Goal: Transaction & Acquisition: Purchase product/service

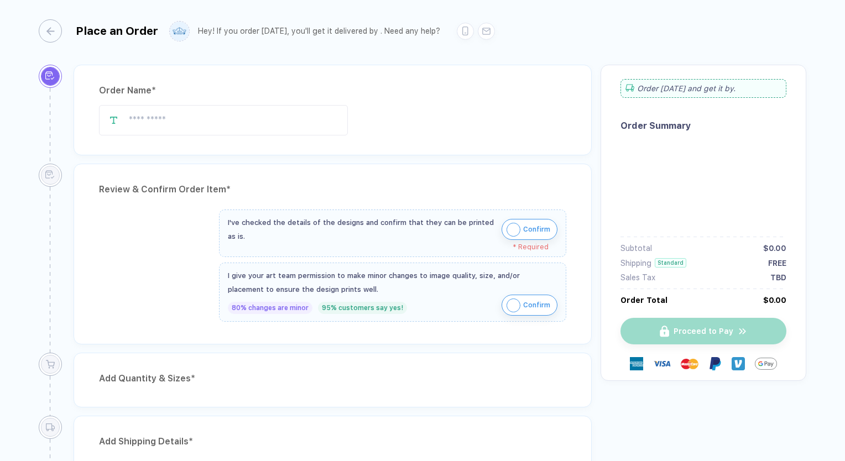
type input "****"
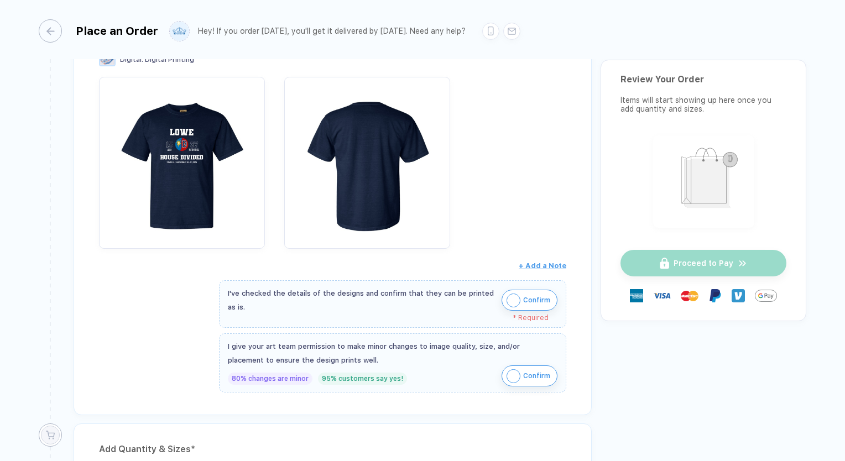
scroll to position [175, 0]
click at [531, 299] on span "Confirm" at bounding box center [536, 300] width 27 height 18
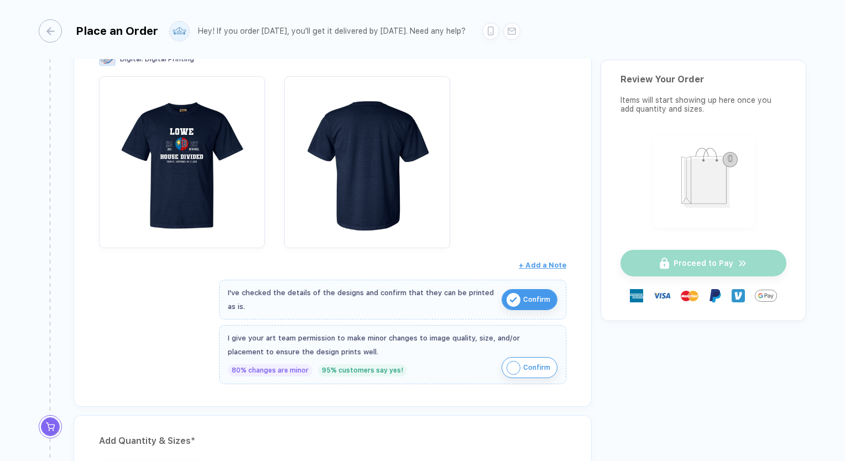
click at [527, 372] on span "Confirm" at bounding box center [536, 368] width 27 height 18
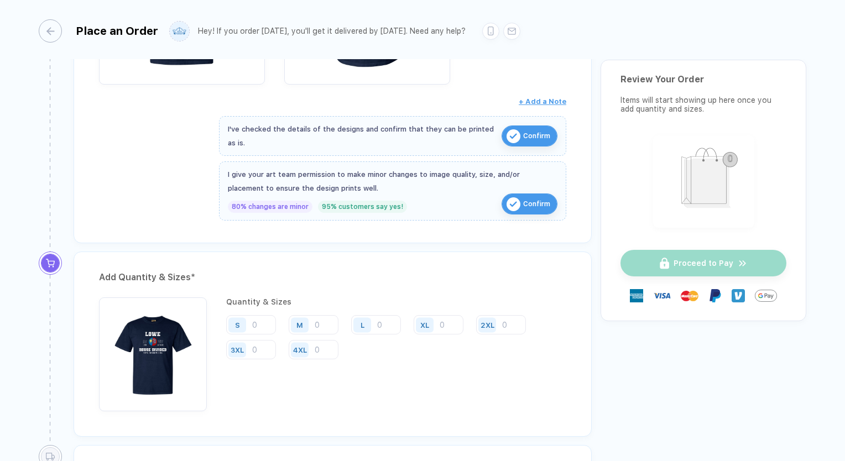
scroll to position [339, 0]
click at [329, 329] on input "number" at bounding box center [314, 324] width 50 height 19
drag, startPoint x: 329, startPoint y: 329, endPoint x: 315, endPoint y: 327, distance: 14.6
click at [315, 327] on input "number" at bounding box center [314, 324] width 50 height 19
drag, startPoint x: 315, startPoint y: 327, endPoint x: 322, endPoint y: 325, distance: 7.4
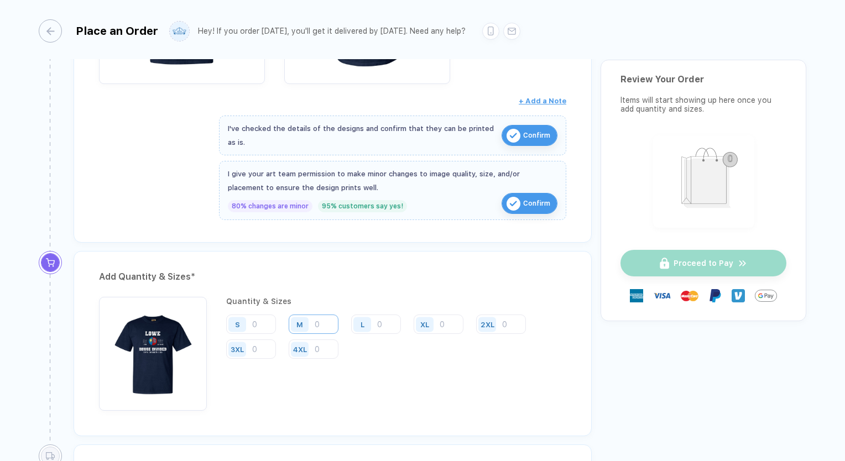
click at [322, 325] on input "number" at bounding box center [314, 324] width 50 height 19
type input "2"
click at [376, 320] on div "L" at bounding box center [363, 324] width 25 height 19
click at [378, 322] on input "number" at bounding box center [376, 324] width 50 height 19
type input "10"
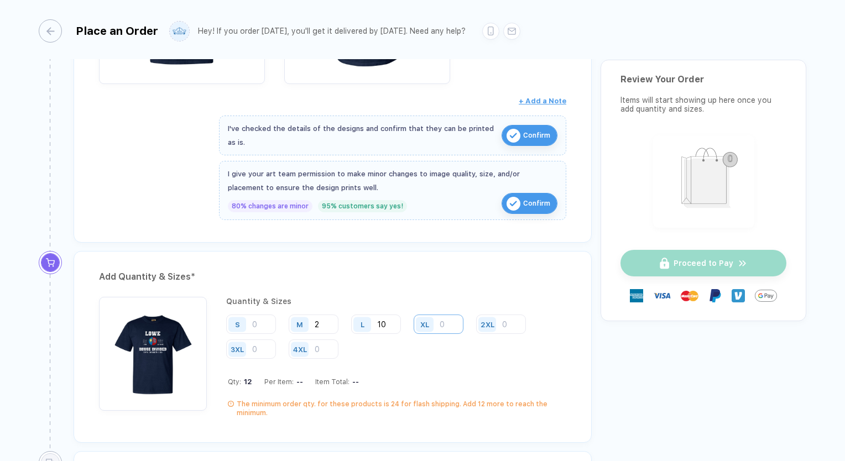
click at [447, 323] on input "number" at bounding box center [439, 324] width 50 height 19
type input "10"
click at [502, 321] on input "number" at bounding box center [501, 324] width 50 height 19
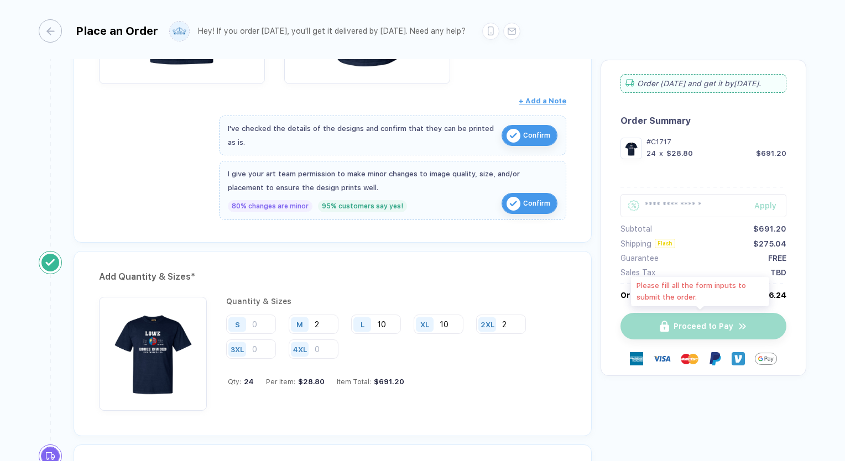
type input "2"
click at [716, 322] on div "Proceed to Pay" at bounding box center [704, 326] width 166 height 27
click at [716, 323] on div "Proceed to Pay" at bounding box center [704, 326] width 166 height 27
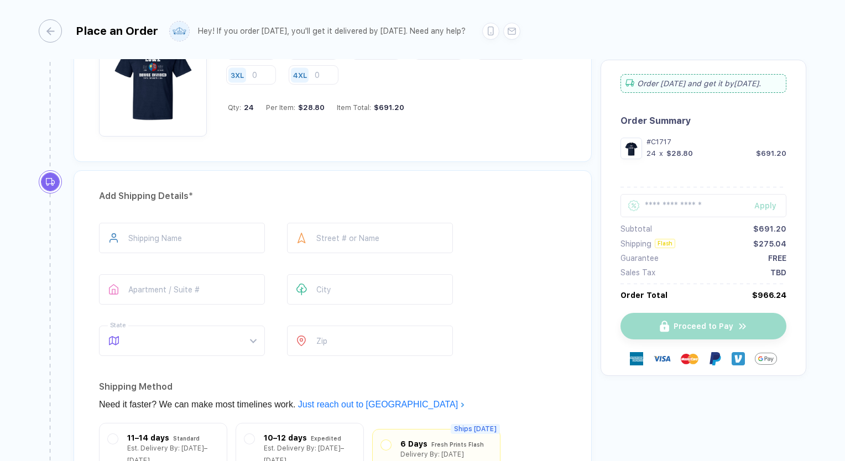
scroll to position [614, 0]
click at [232, 219] on div "Add Shipping Details * Shipping Name Street # or Name Apartment / Suite # City …" at bounding box center [333, 391] width 518 height 443
click at [220, 229] on input "text" at bounding box center [182, 237] width 166 height 30
type input "**********"
click at [331, 238] on input "text" at bounding box center [370, 237] width 166 height 30
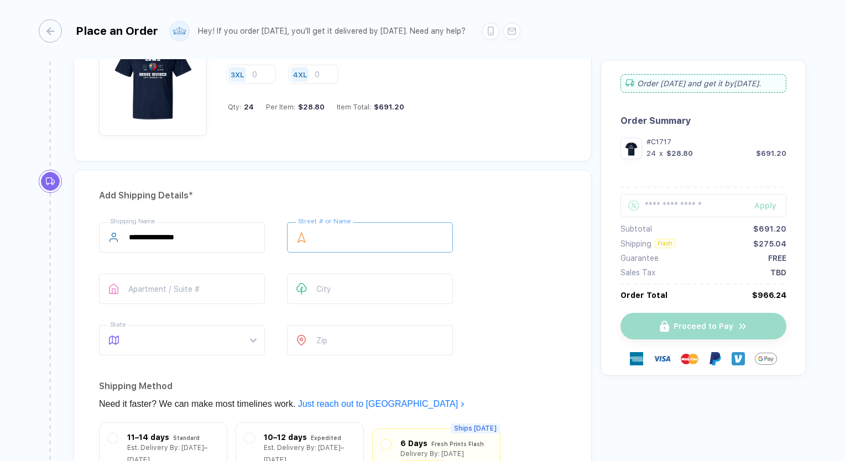
type input "**********"
type input "*****"
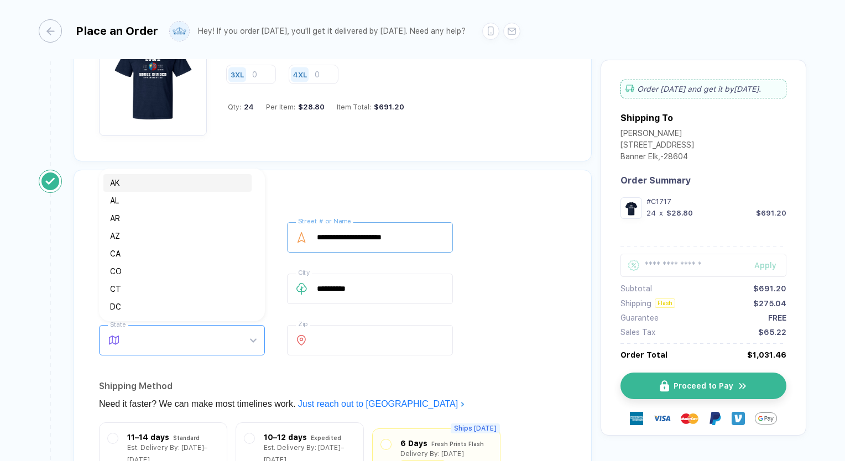
click at [185, 334] on span at bounding box center [192, 340] width 127 height 29
click at [255, 340] on span at bounding box center [192, 340] width 127 height 29
click at [167, 298] on div "NC" at bounding box center [177, 302] width 135 height 12
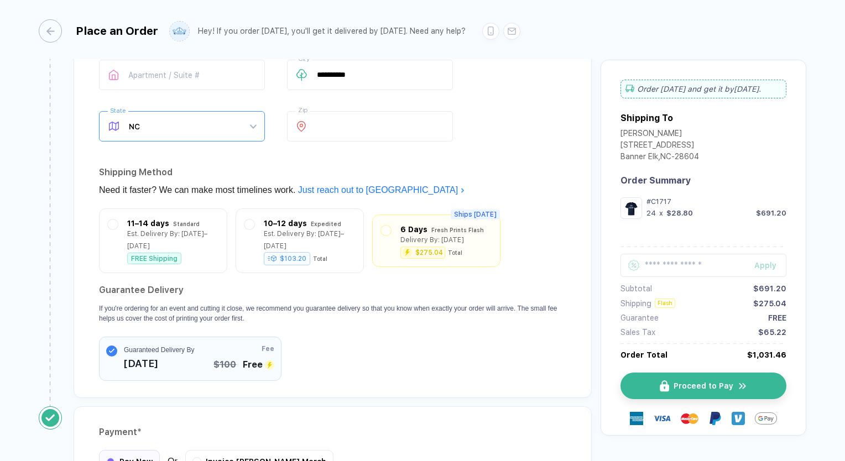
scroll to position [964, 0]
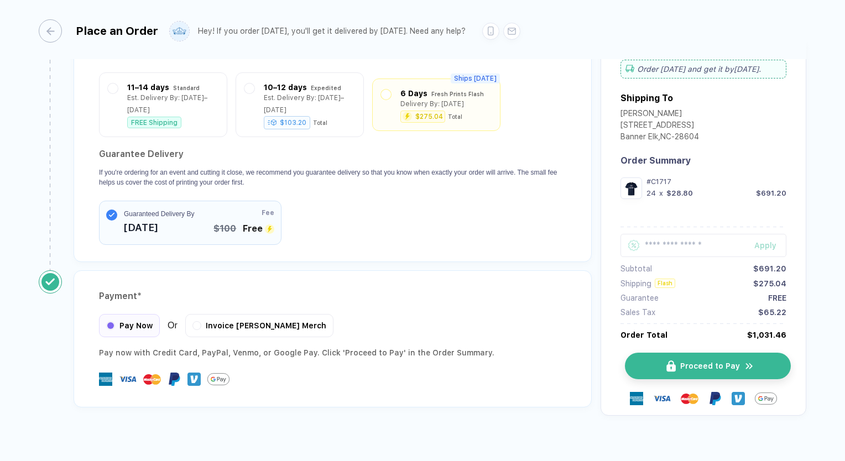
click at [704, 362] on span "Proceed to Pay" at bounding box center [711, 366] width 60 height 9
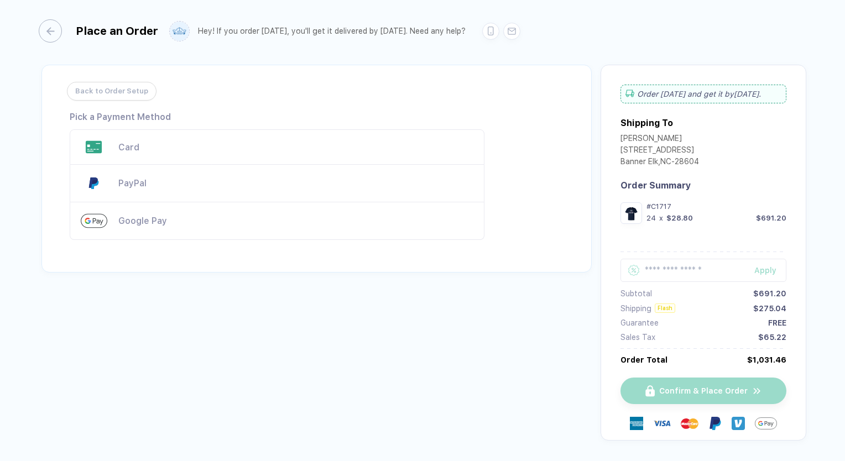
click at [126, 146] on div "Card" at bounding box center [295, 147] width 355 height 11
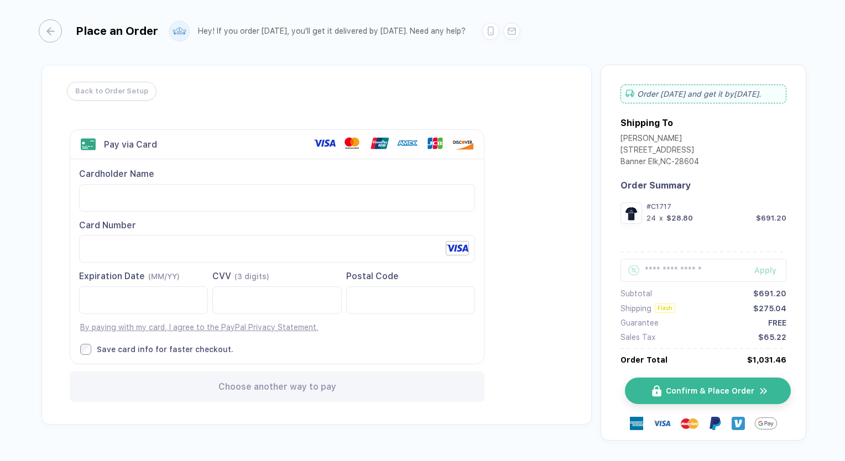
click at [675, 390] on span "Confirm & Place Order" at bounding box center [710, 391] width 89 height 9
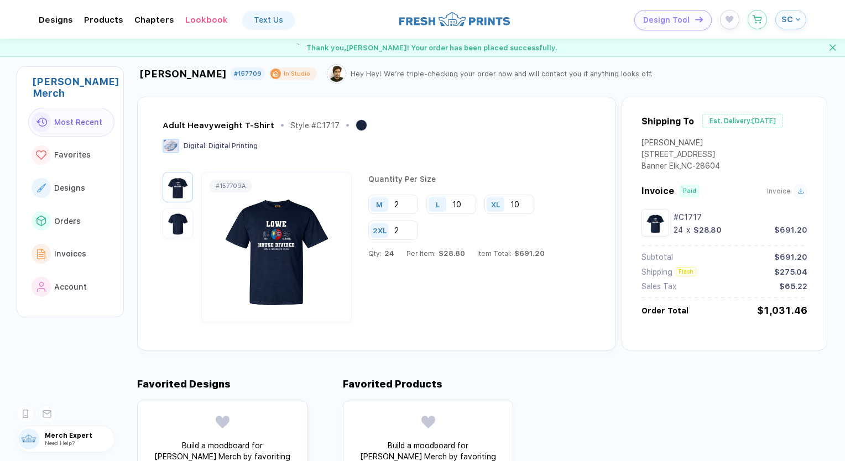
scroll to position [11, 0]
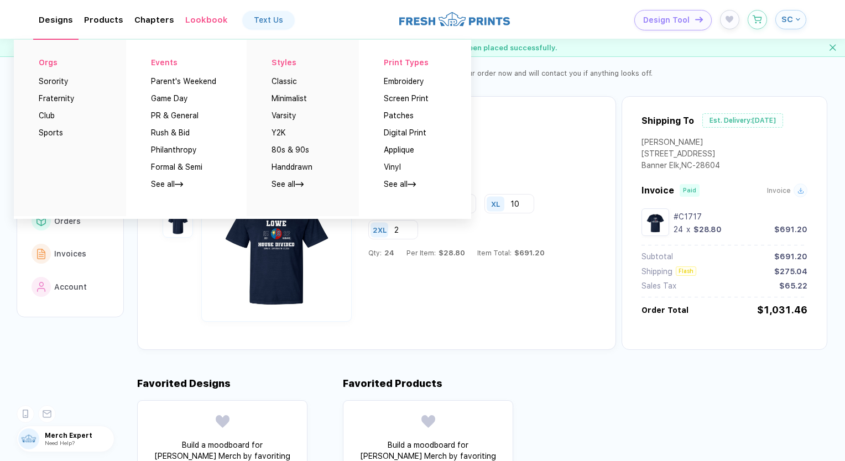
click at [59, 25] on div "Designs Orgs Sorority Fraternity Club Sports Events Parent's Weekend Game Day P…" at bounding box center [56, 20] width 34 height 10
